Goal: Task Accomplishment & Management: Use online tool/utility

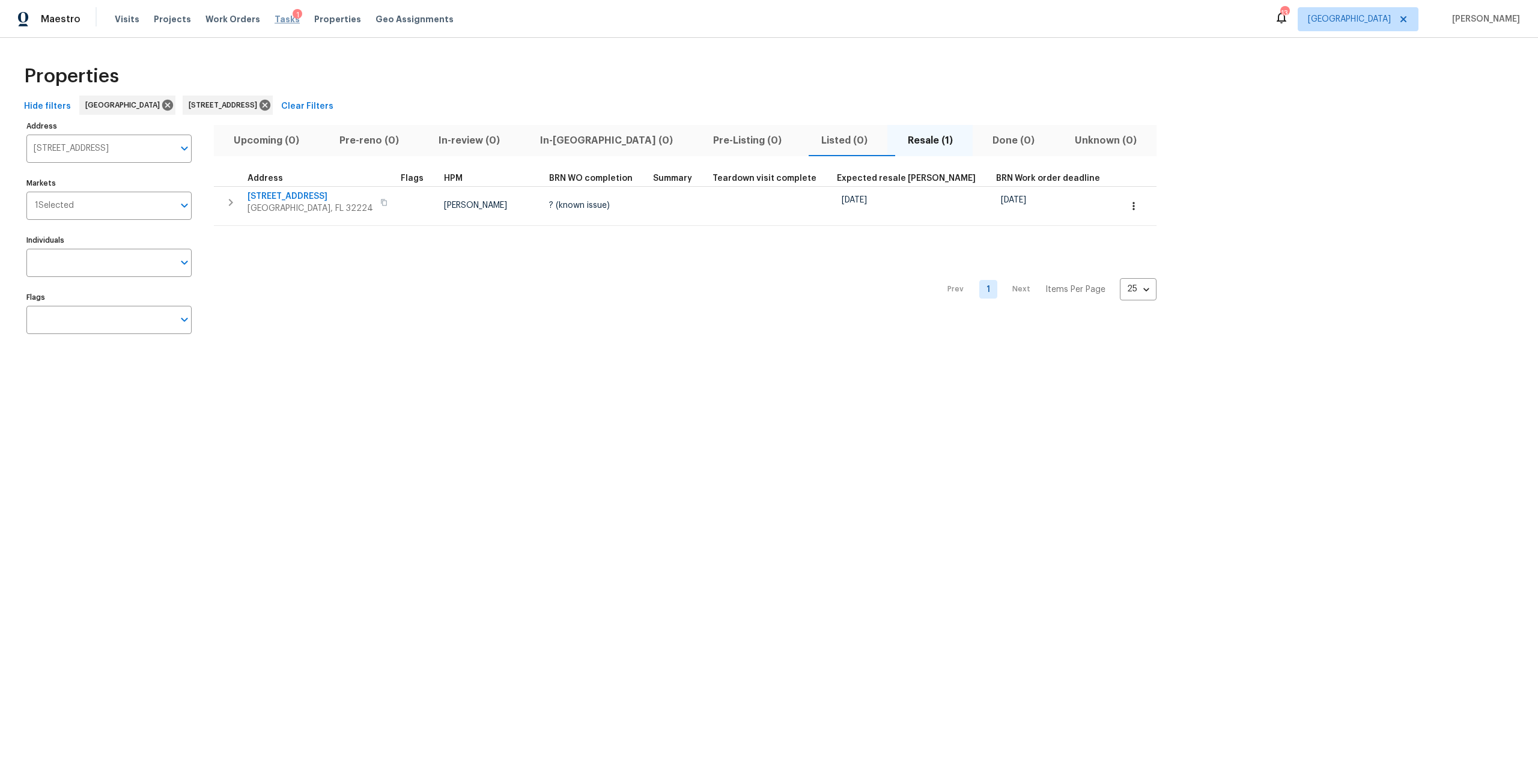
click at [275, 18] on span "Tasks" at bounding box center [287, 19] width 25 height 8
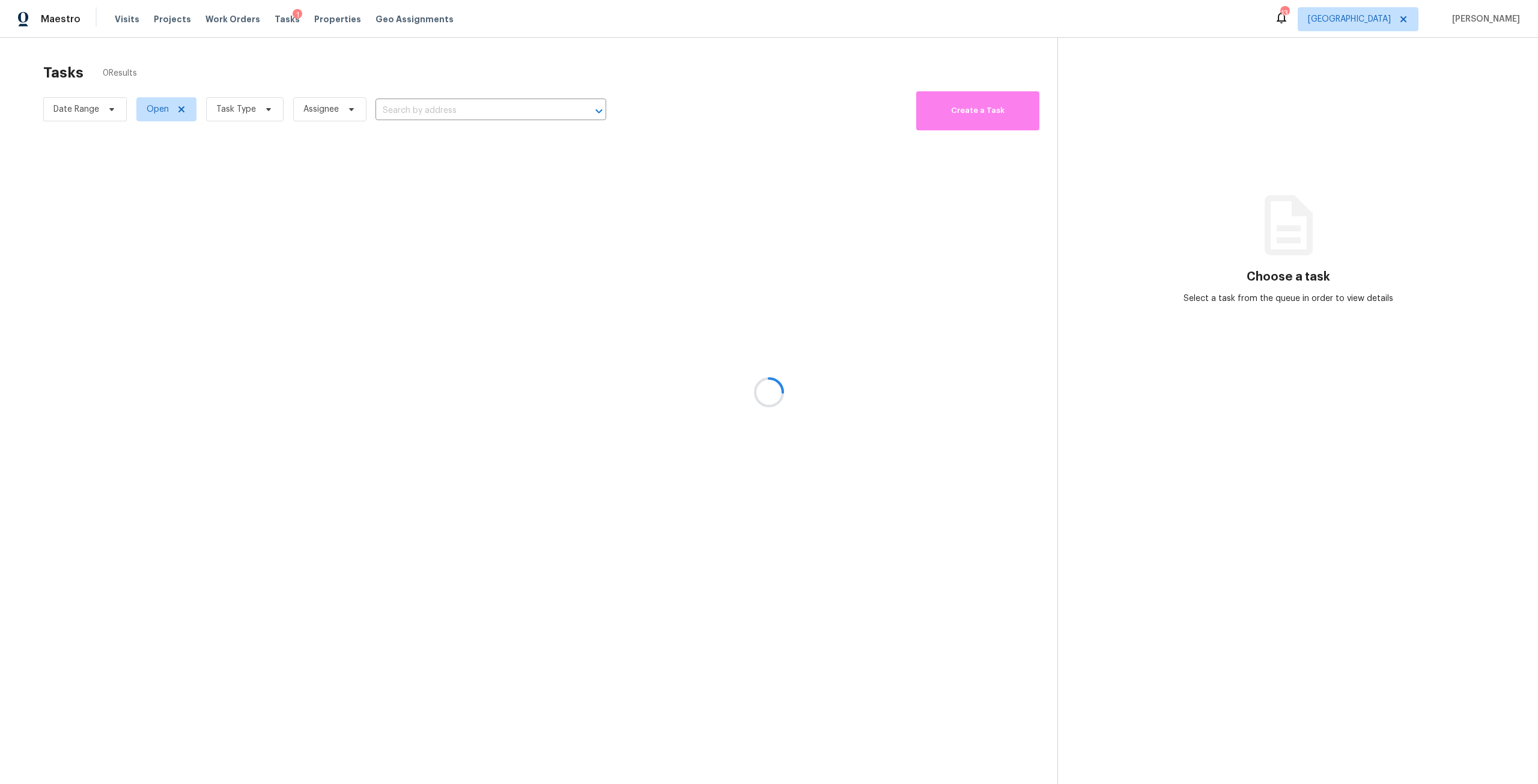
click at [242, 108] on div at bounding box center [769, 392] width 1538 height 784
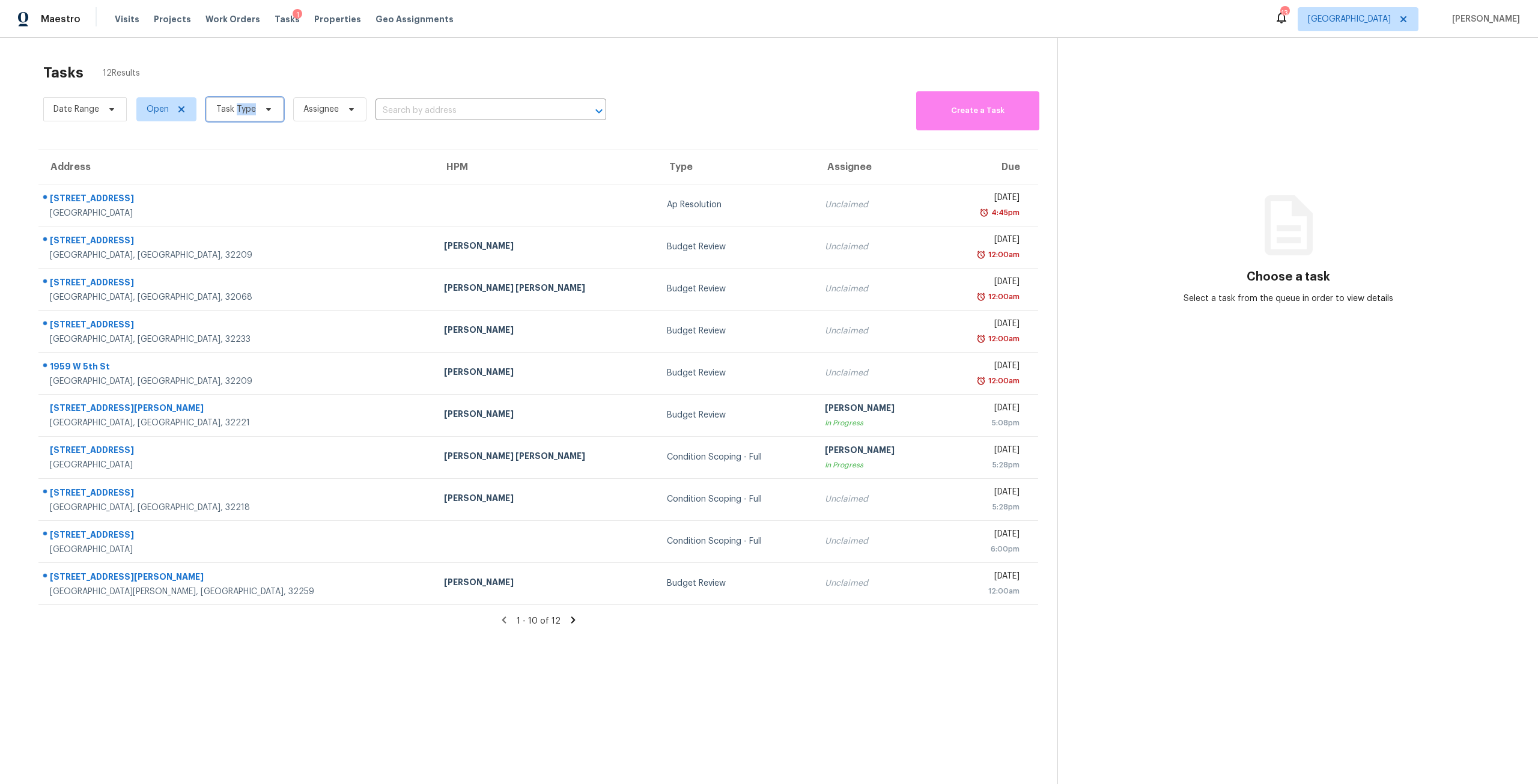
click at [242, 108] on span "Task Type" at bounding box center [236, 109] width 40 height 12
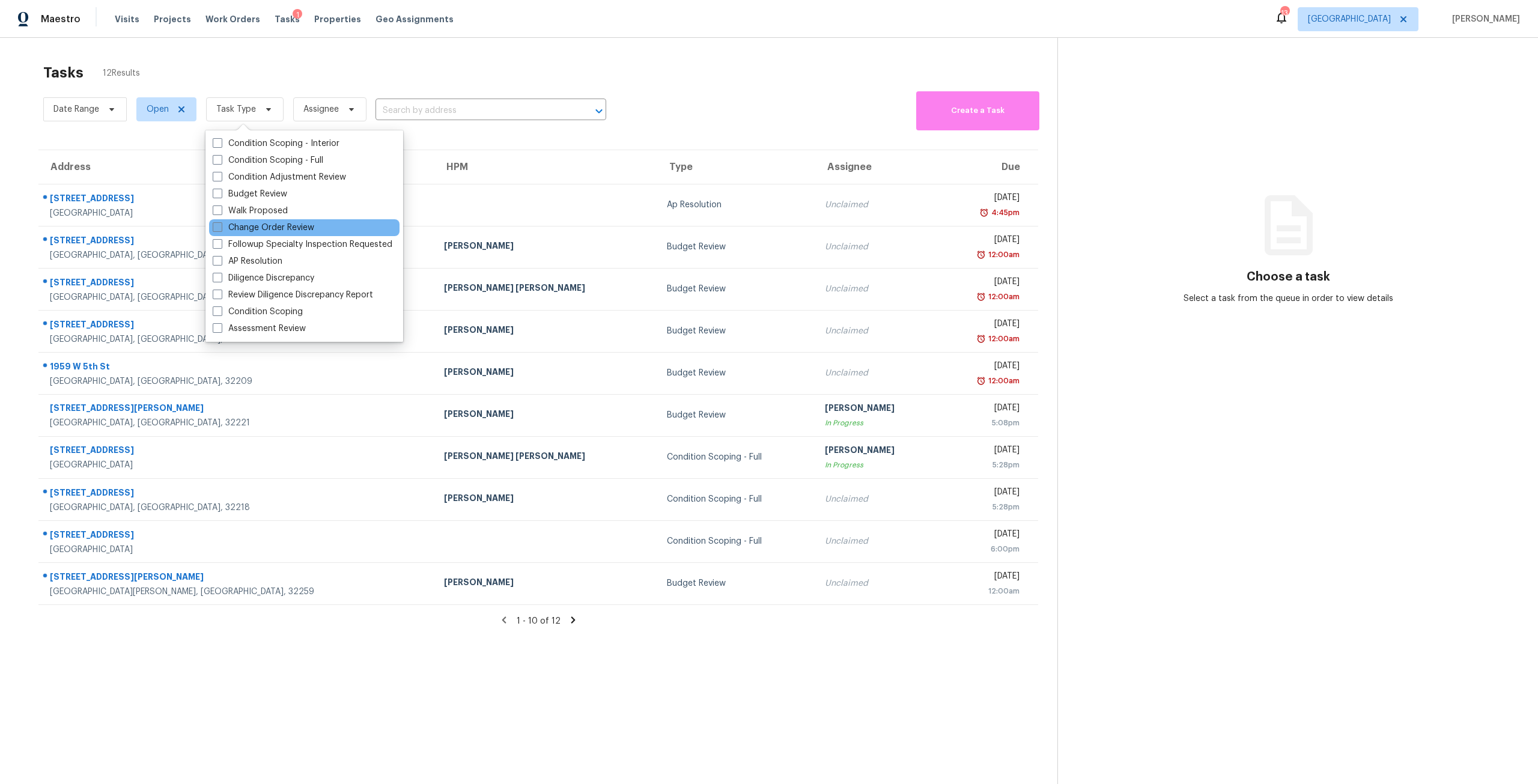
click at [269, 230] on label "Change Order Review" at bounding box center [263, 228] width 101 height 12
click at [220, 230] on input "Change Order Review" at bounding box center [217, 226] width 8 height 8
checkbox input "true"
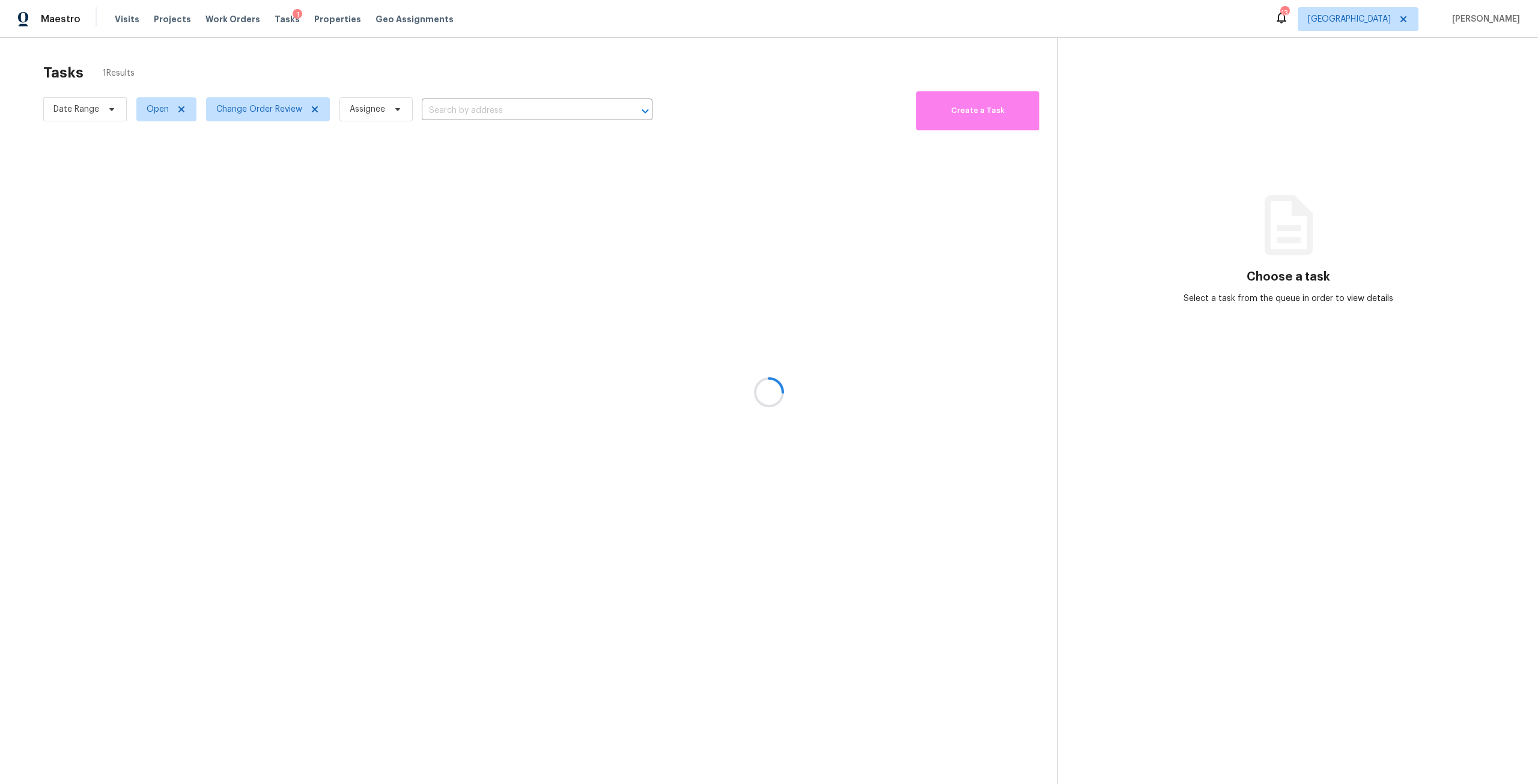
click at [240, 67] on div at bounding box center [769, 392] width 1538 height 784
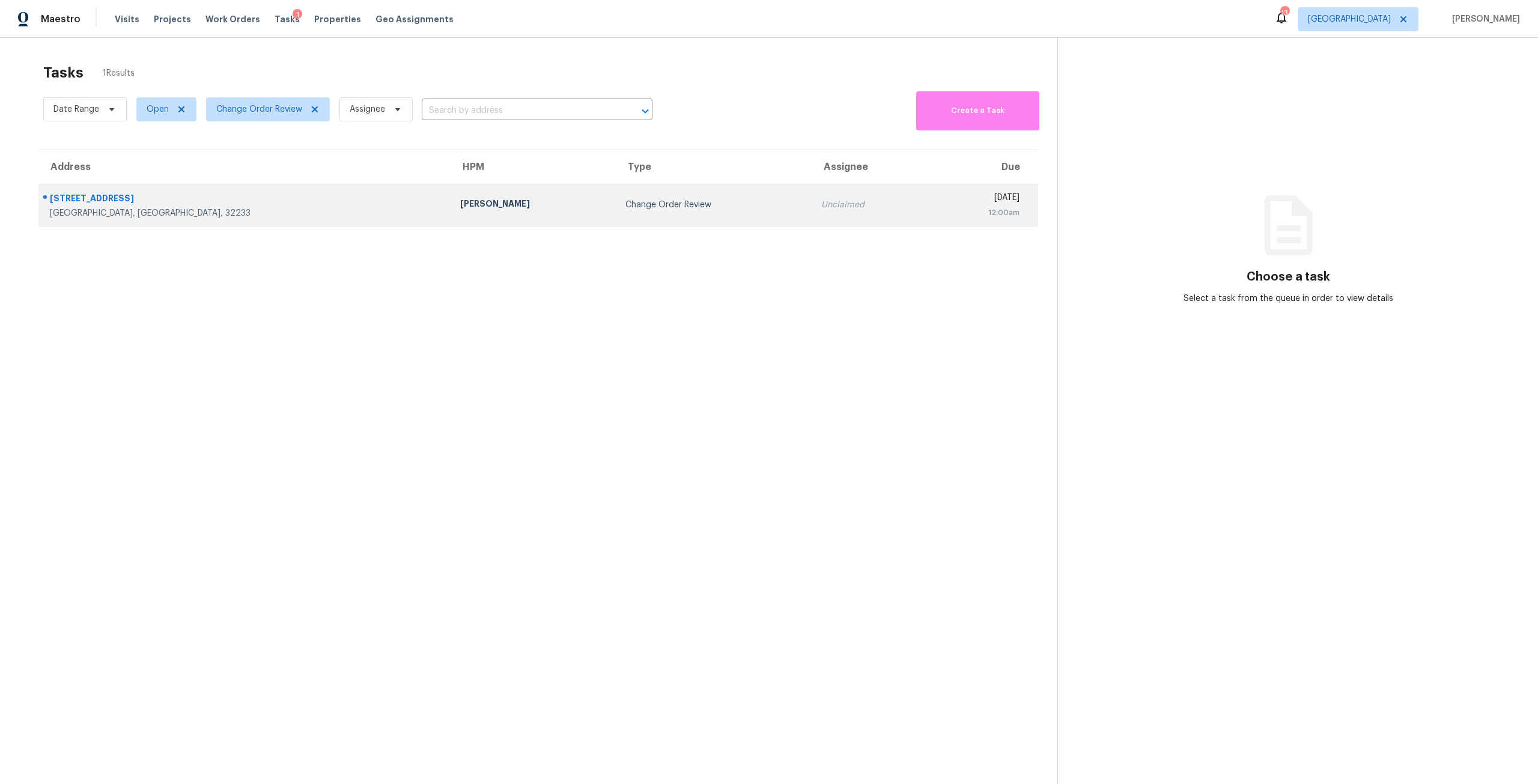
click at [224, 209] on div "[GEOGRAPHIC_DATA], [GEOGRAPHIC_DATA], 32233" at bounding box center [245, 214] width 391 height 12
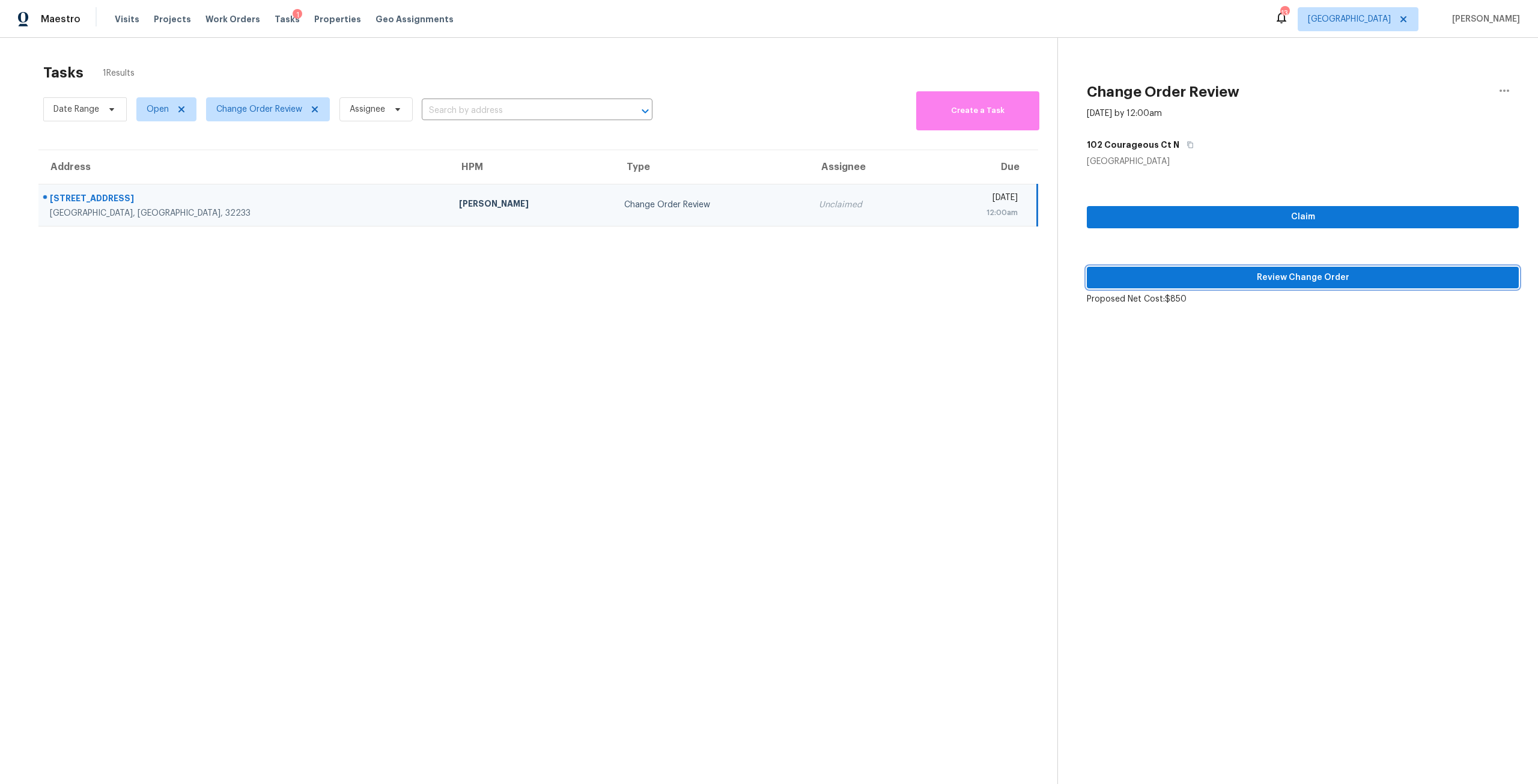
click at [1282, 274] on span "Review Change Order" at bounding box center [1302, 278] width 413 height 15
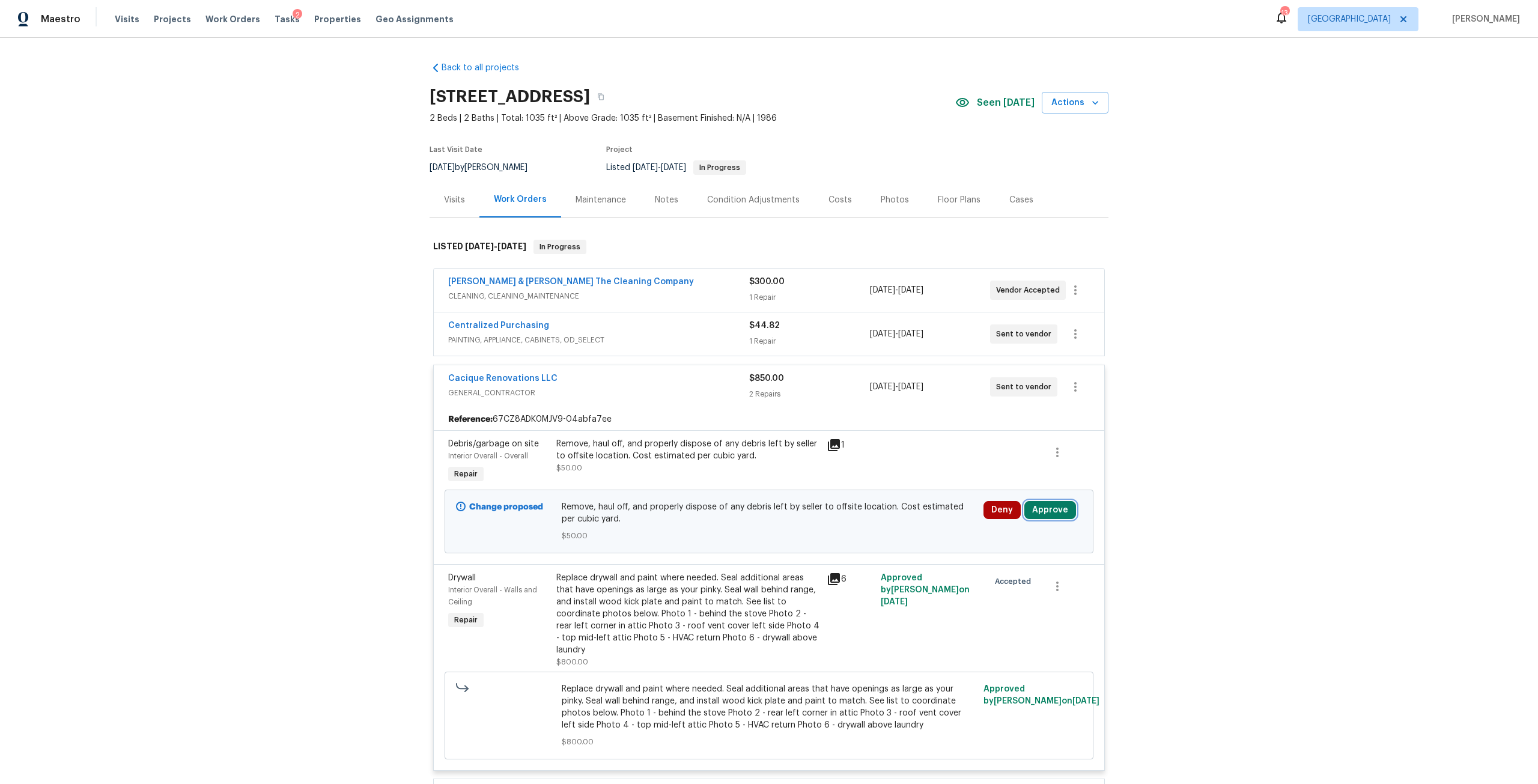
click at [1045, 504] on button "Approve" at bounding box center [1051, 510] width 52 height 18
click at [890, 512] on button "Approve" at bounding box center [874, 520] width 72 height 24
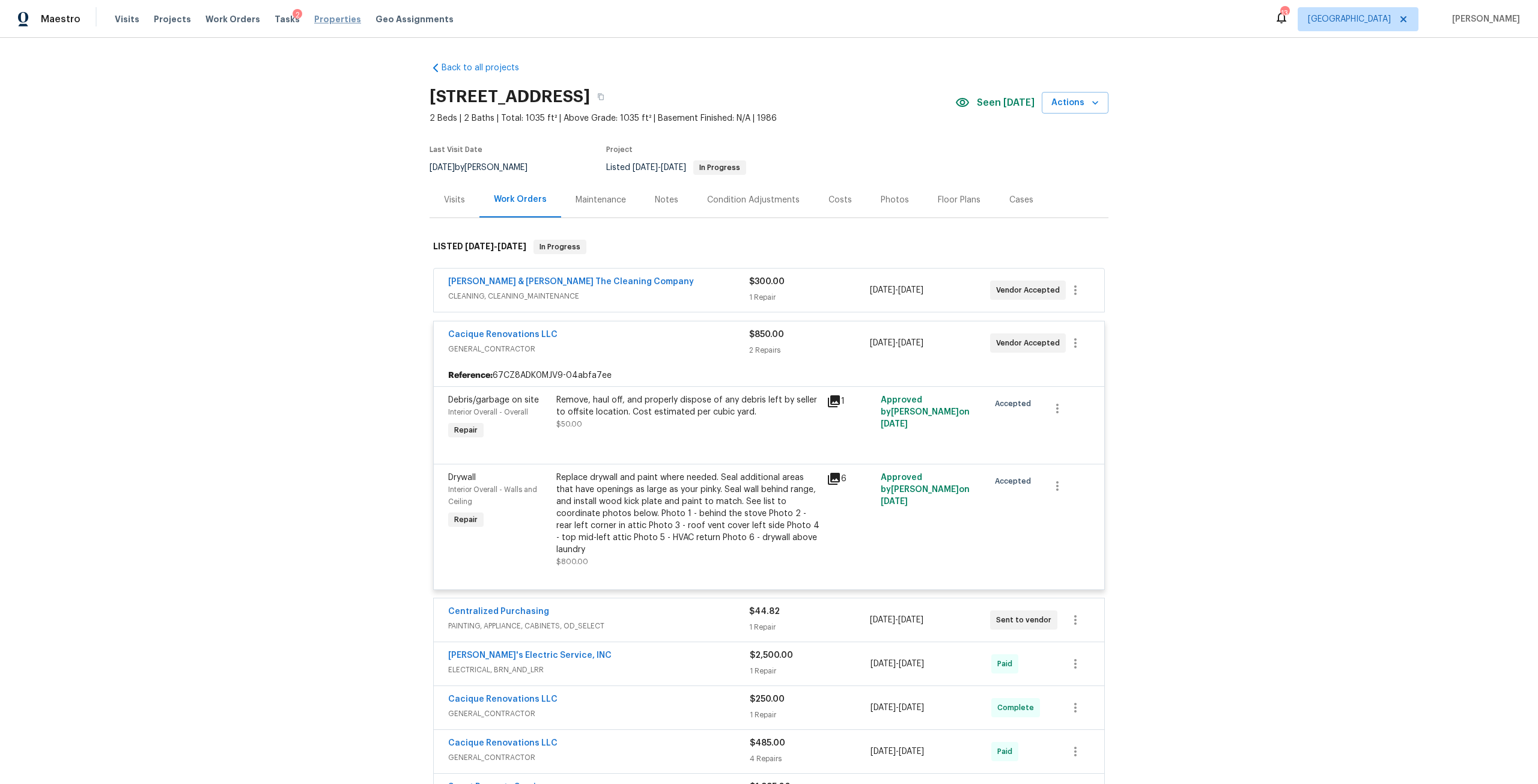
click at [323, 18] on span "Properties" at bounding box center [337, 19] width 47 height 12
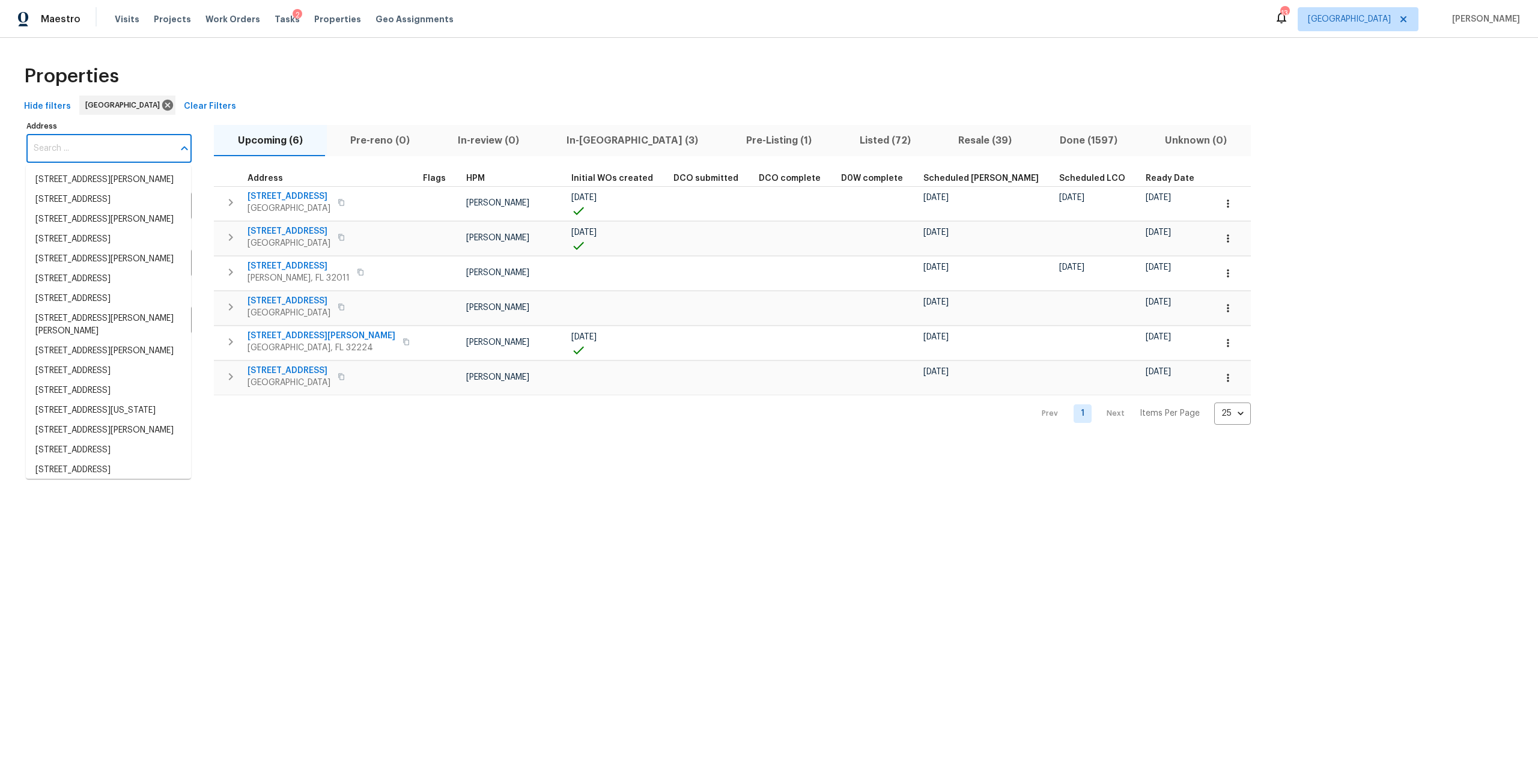
click at [82, 151] on input "Address" at bounding box center [100, 148] width 147 height 28
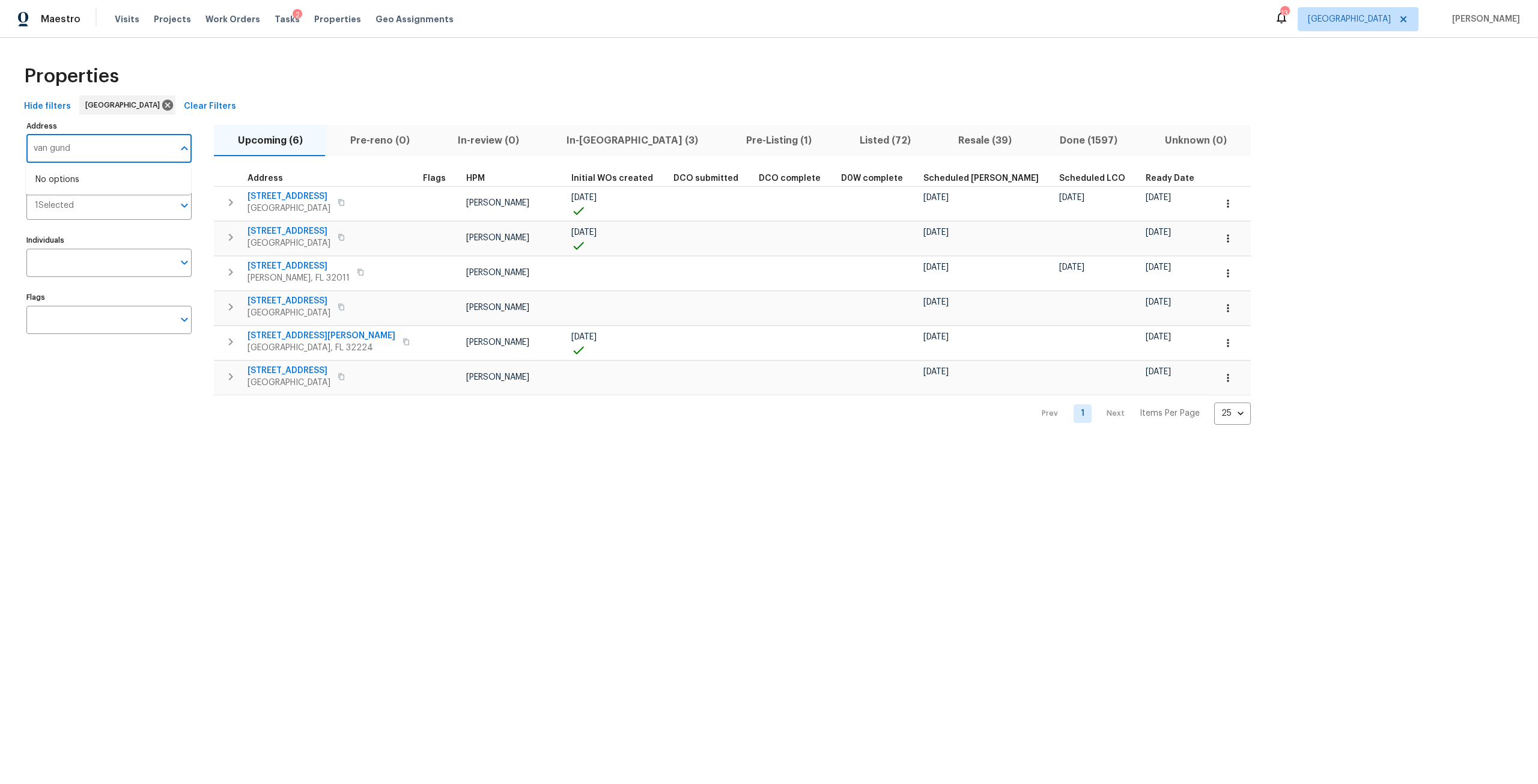
type input "[PERSON_NAME]"
click at [93, 168] on ul "[STREET_ADDRESS][PERSON_NAME]" at bounding box center [108, 180] width 166 height 30
click at [94, 175] on li "[STREET_ADDRESS][PERSON_NAME]" at bounding box center [108, 180] width 166 height 20
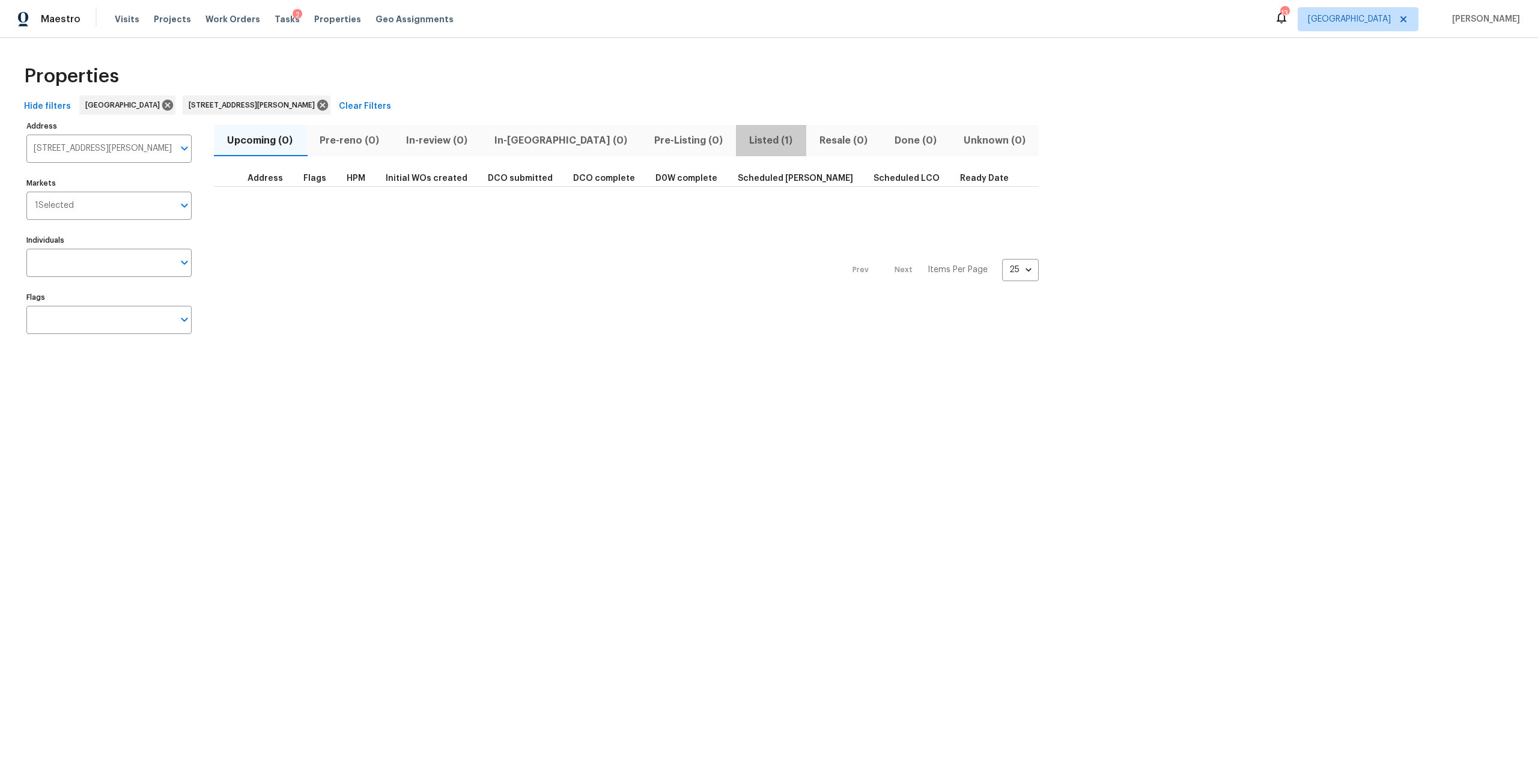
click at [743, 143] on span "Listed (1)" at bounding box center [771, 140] width 56 height 17
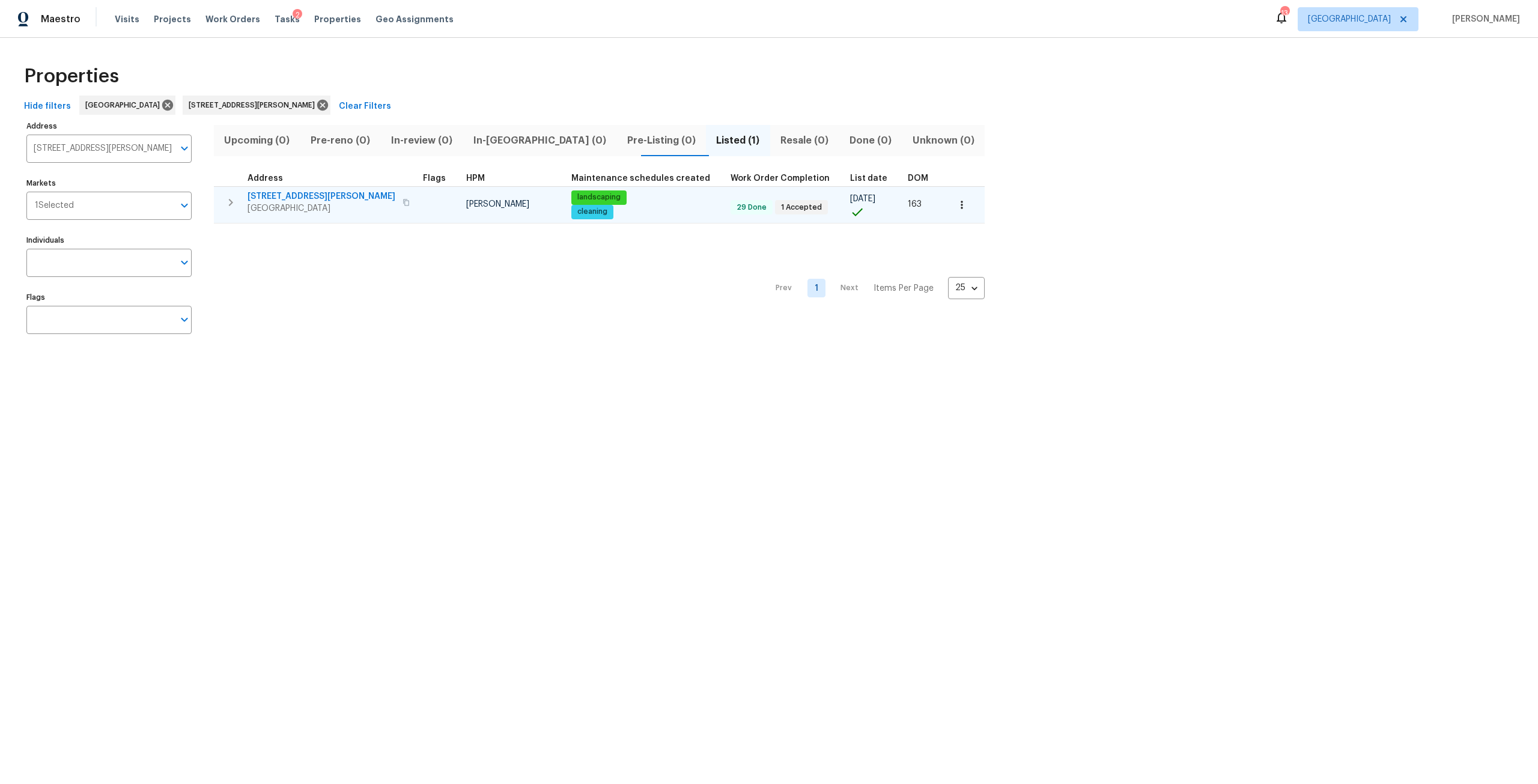
click at [948, 210] on button "button" at bounding box center [961, 204] width 27 height 27
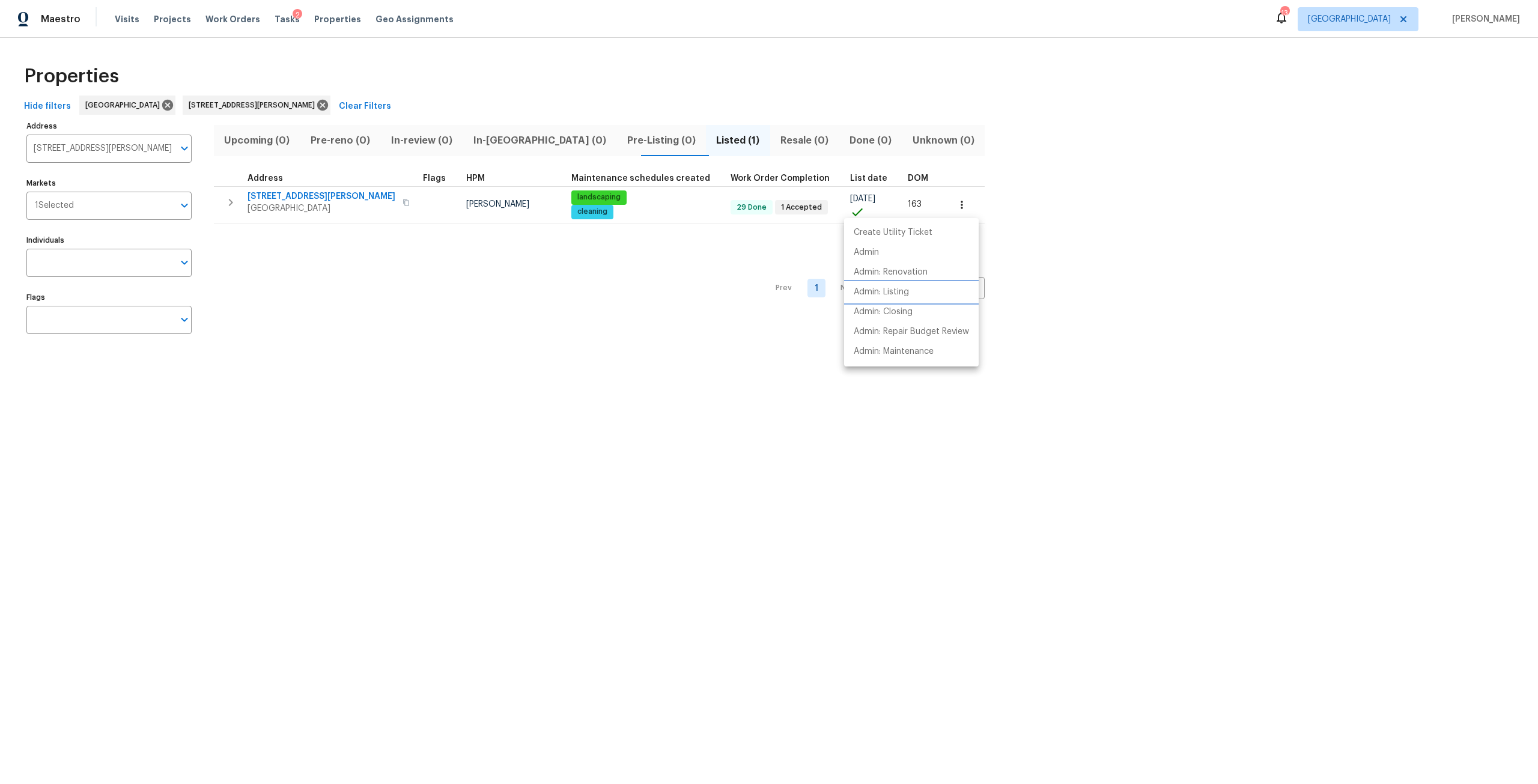
click at [926, 297] on li "Admin: Listing" at bounding box center [911, 292] width 134 height 20
